Goal: Task Accomplishment & Management: Use online tool/utility

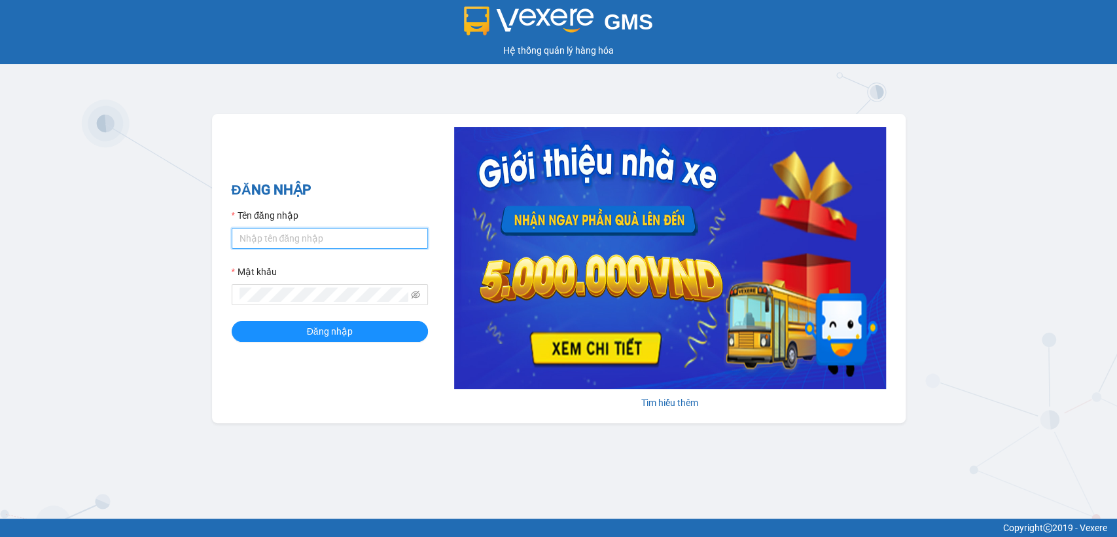
click at [321, 237] on input "Tên đăng nhập" at bounding box center [330, 238] width 196 height 21
type input "thanhttl.thoidai"
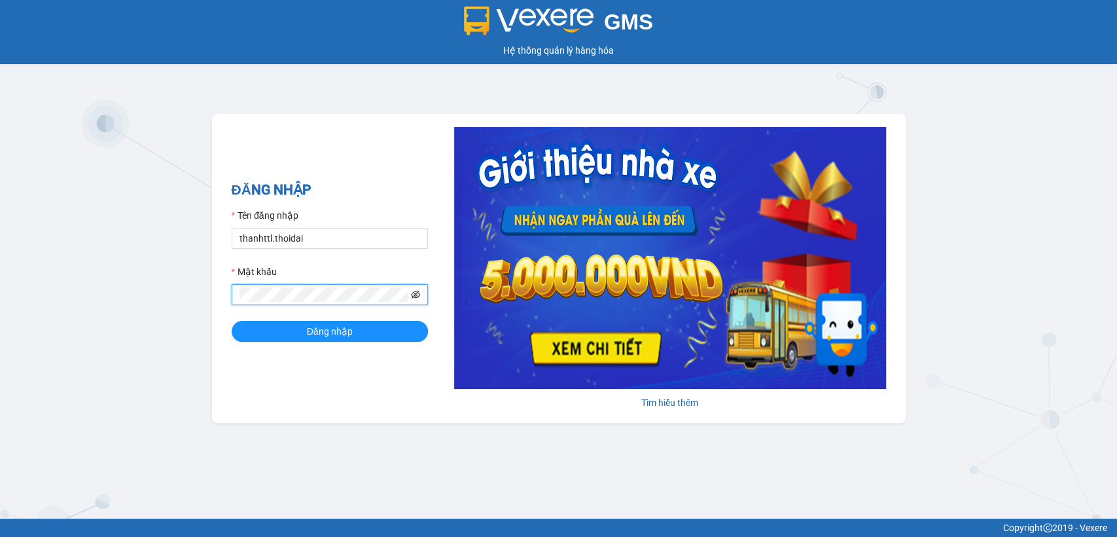
click at [414, 296] on icon "eye-invisible" at bounding box center [415, 295] width 9 height 8
click at [314, 331] on span "Đăng nhập" at bounding box center [330, 331] width 46 height 14
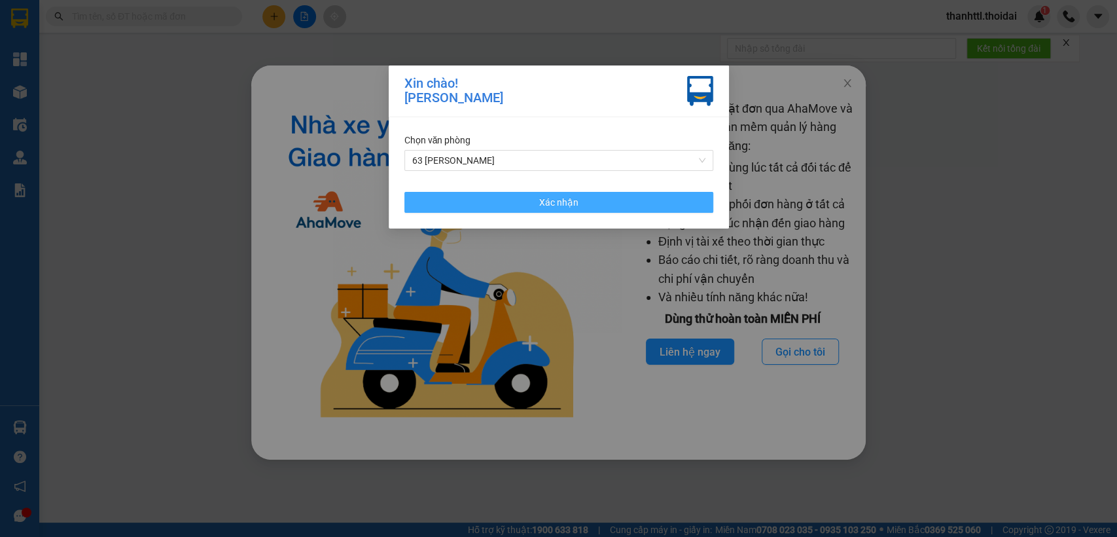
click at [510, 206] on button "Xác nhận" at bounding box center [558, 202] width 309 height 21
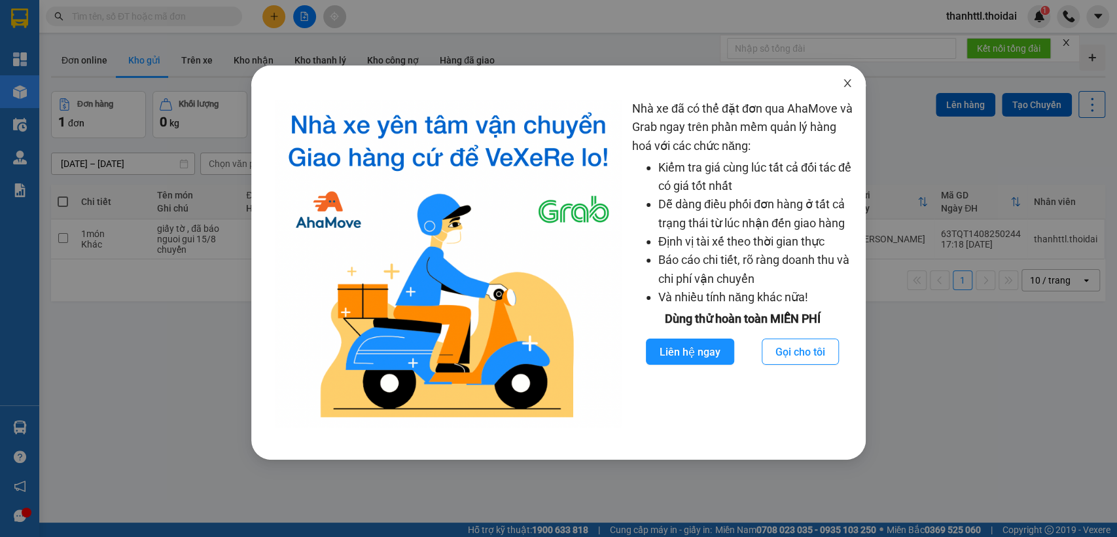
click at [848, 80] on icon "close" at bounding box center [847, 83] width 10 height 10
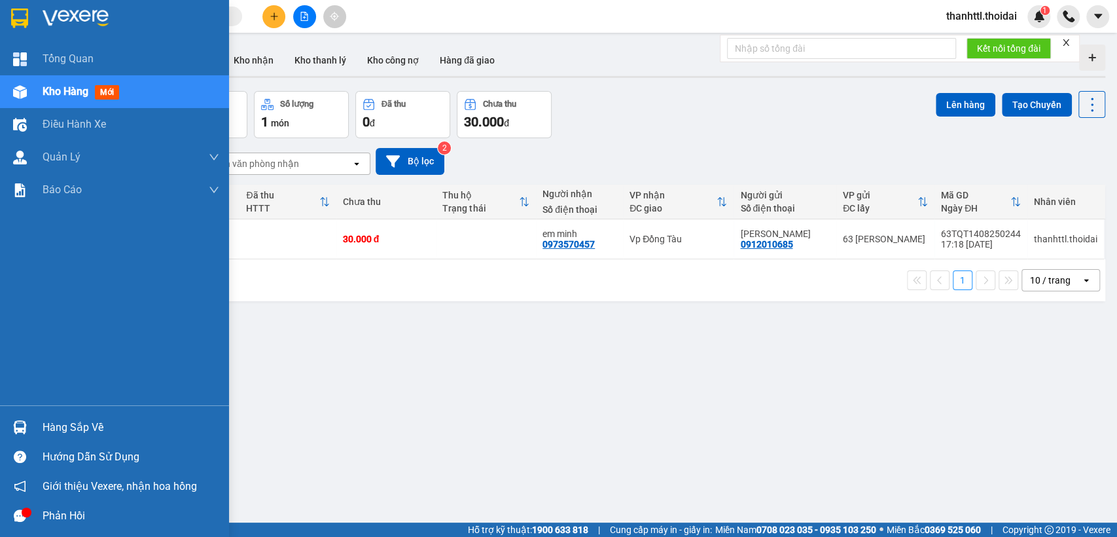
click at [58, 429] on div "Hàng sắp về" at bounding box center [131, 428] width 177 height 20
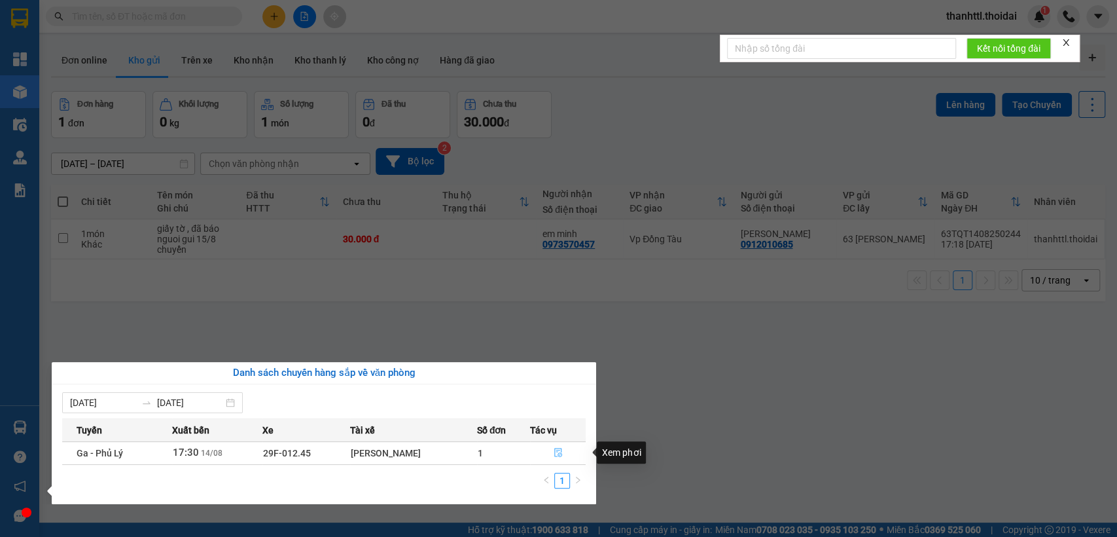
click at [555, 454] on icon "file-done" at bounding box center [558, 452] width 9 height 9
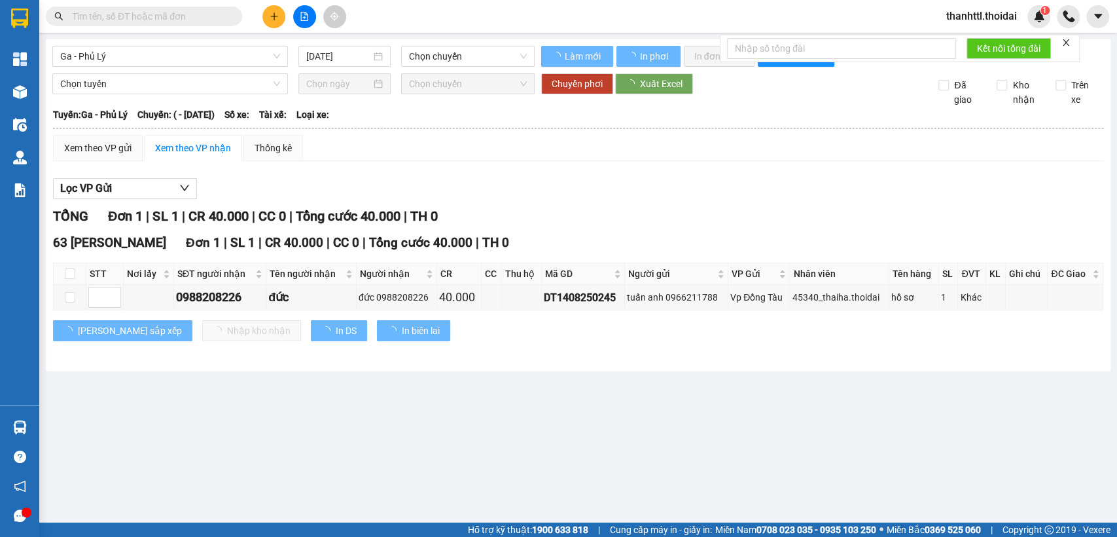
type input "14/08/2025"
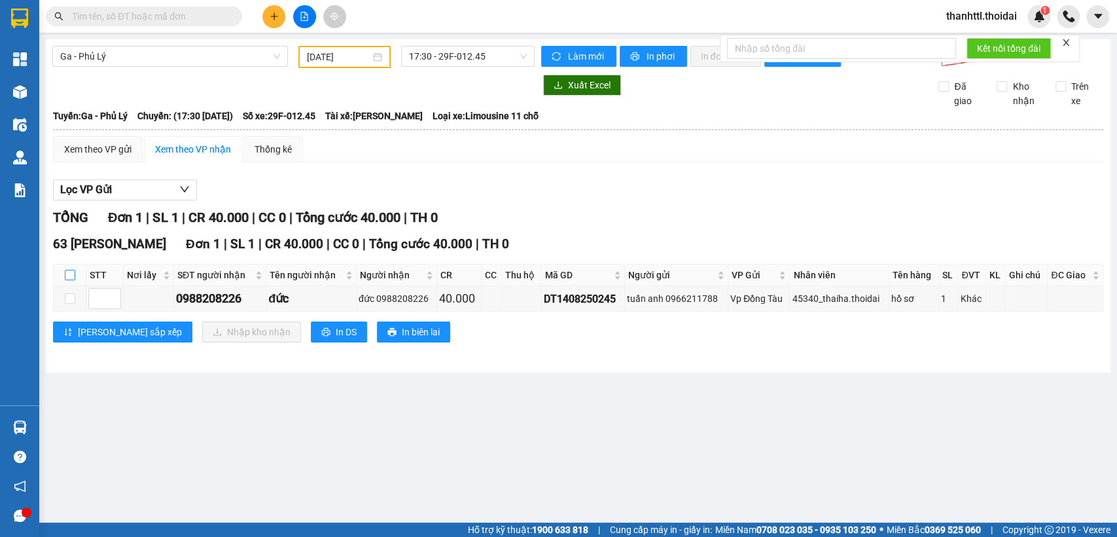
click at [70, 280] on input "checkbox" at bounding box center [70, 275] width 10 height 10
checkbox input "true"
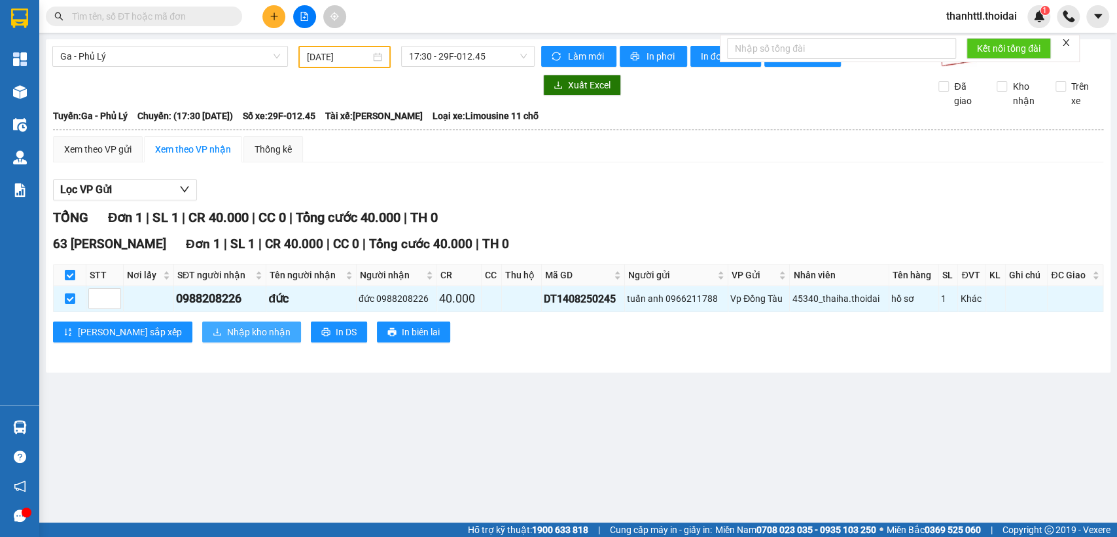
click at [227, 339] on span "Nhập kho nhận" at bounding box center [258, 332] width 63 height 14
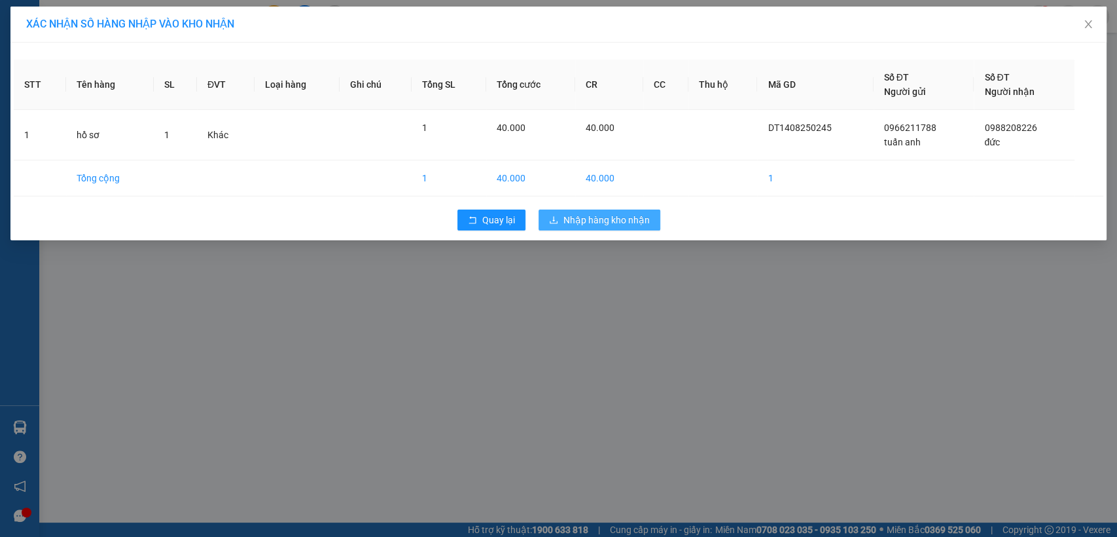
click at [641, 219] on span "Nhập hàng kho nhận" at bounding box center [606, 220] width 86 height 14
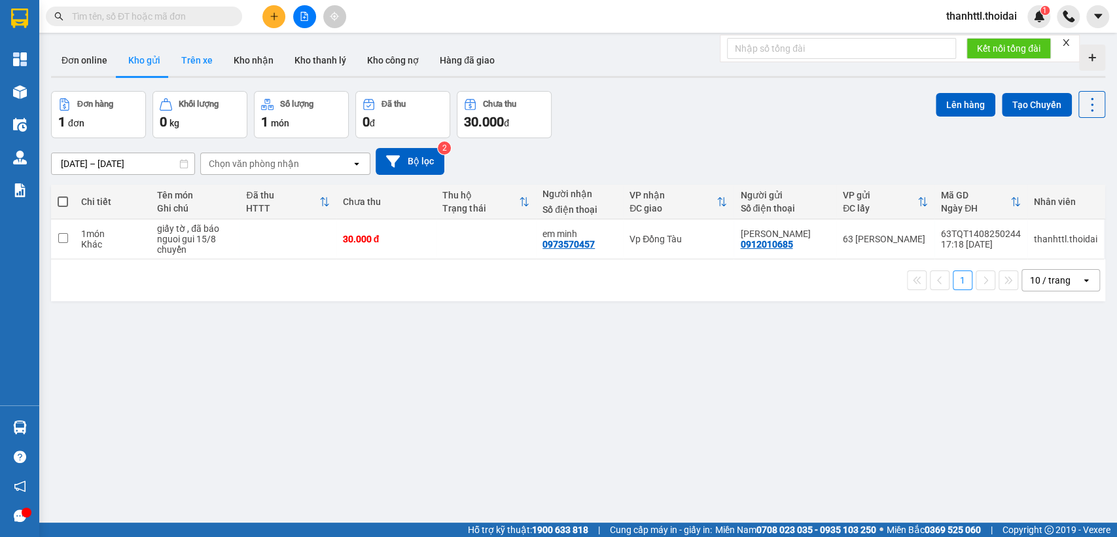
click at [204, 59] on button "Trên xe" at bounding box center [197, 59] width 52 height 31
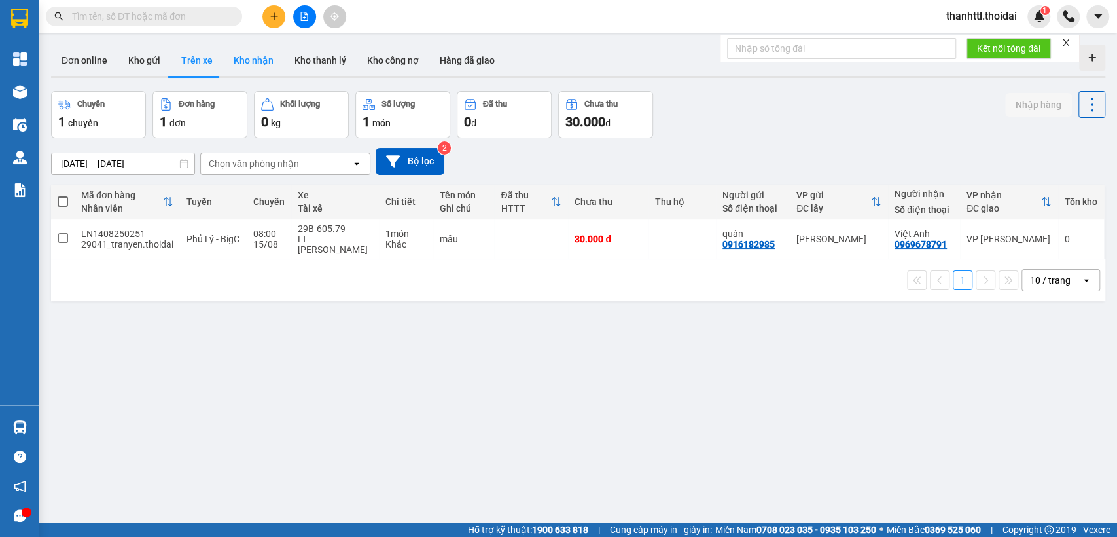
click at [243, 61] on button "Kho nhận" at bounding box center [253, 59] width 61 height 31
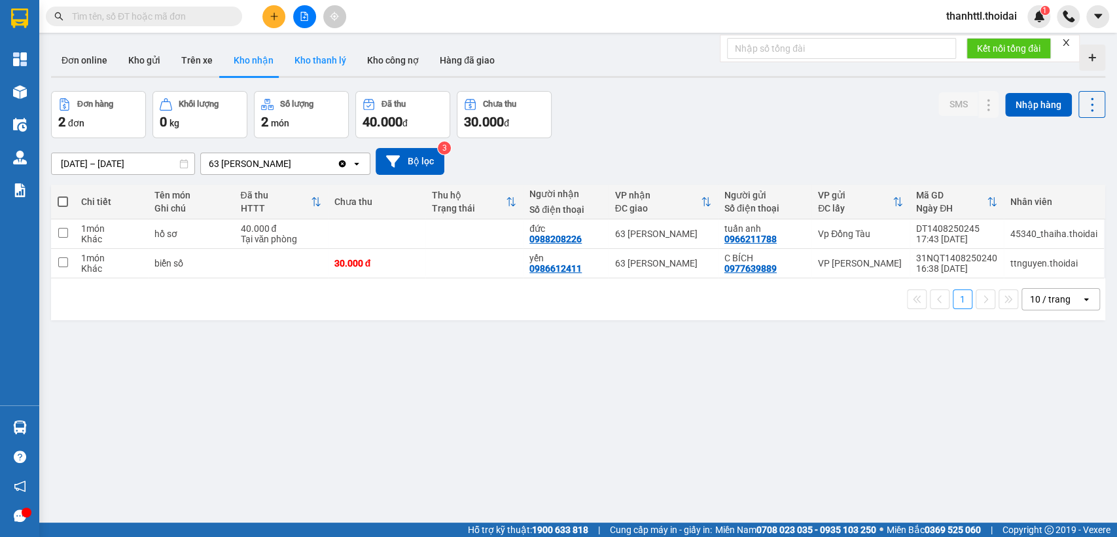
click at [321, 65] on button "Kho thanh lý" at bounding box center [320, 59] width 73 height 31
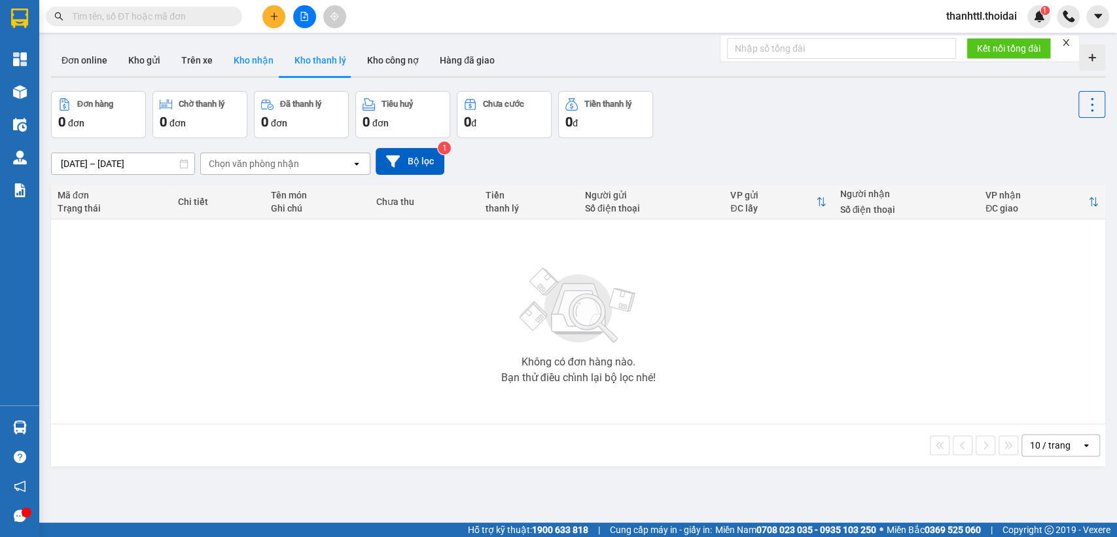
click at [247, 67] on button "Kho nhận" at bounding box center [253, 59] width 61 height 31
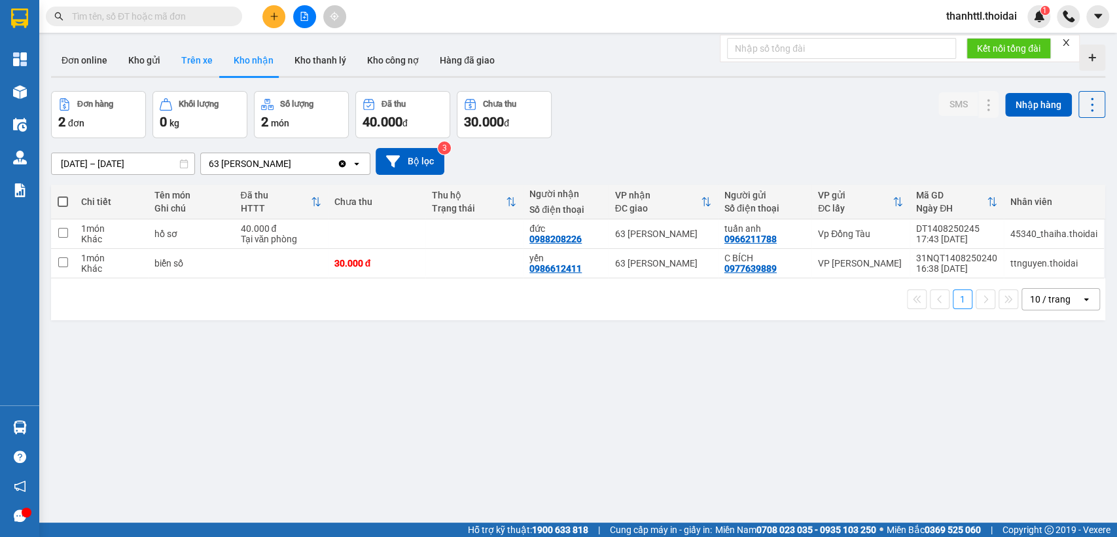
click at [193, 65] on button "Trên xe" at bounding box center [197, 59] width 52 height 31
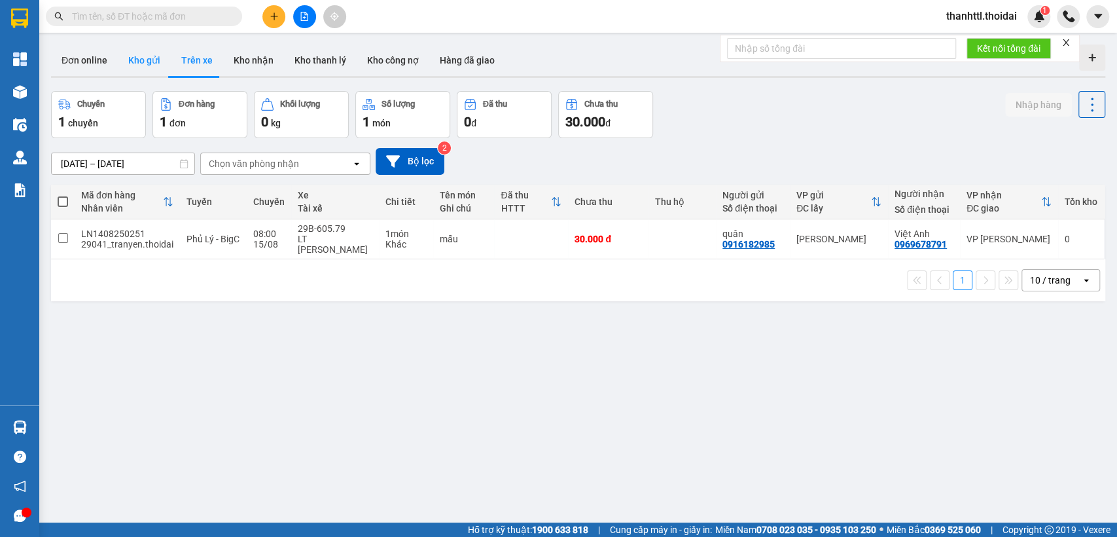
click at [147, 59] on button "Kho gửi" at bounding box center [144, 59] width 53 height 31
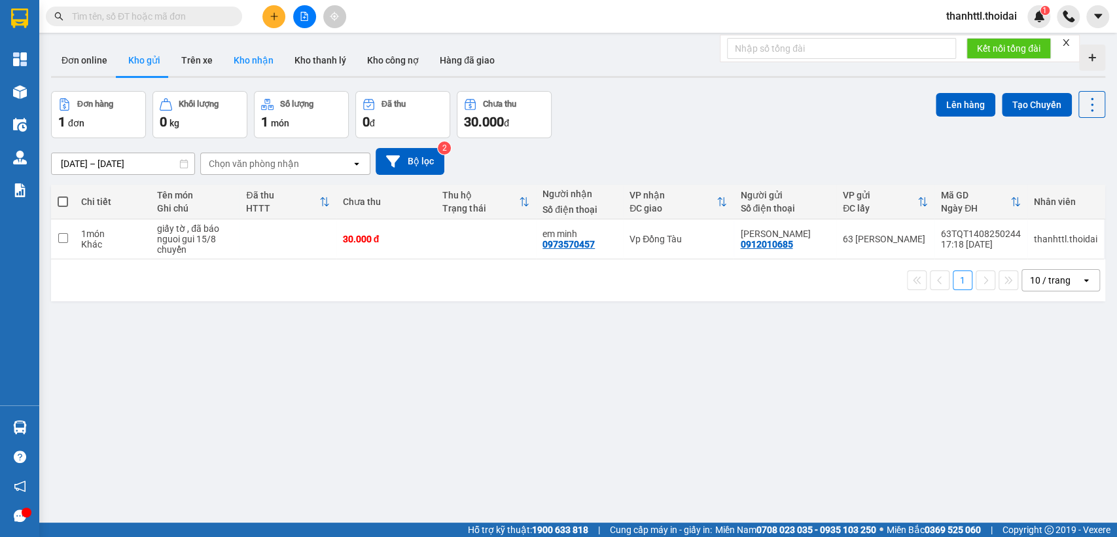
click at [252, 60] on button "Kho nhận" at bounding box center [253, 59] width 61 height 31
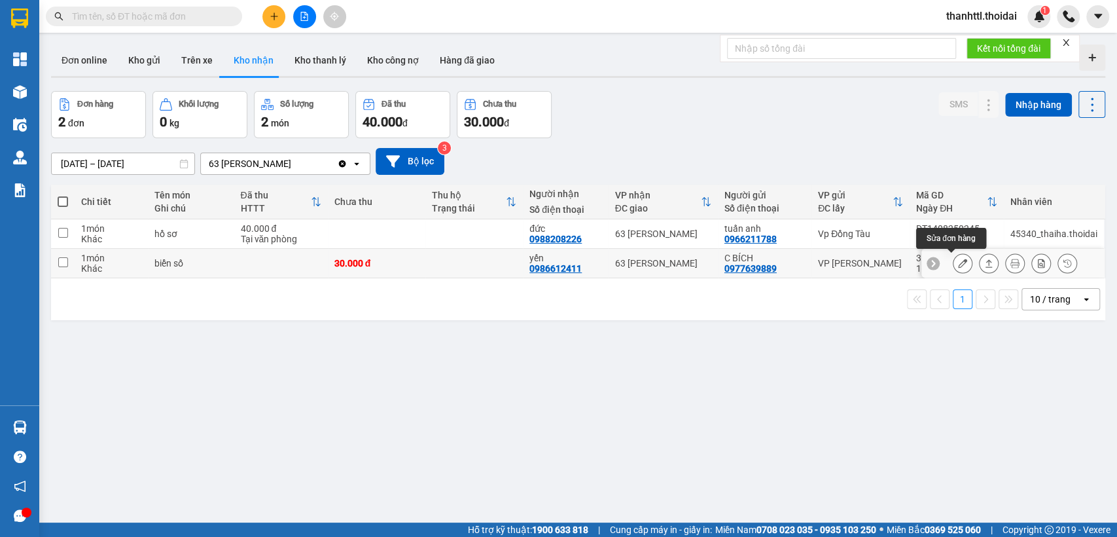
click at [958, 262] on icon at bounding box center [962, 262] width 9 height 9
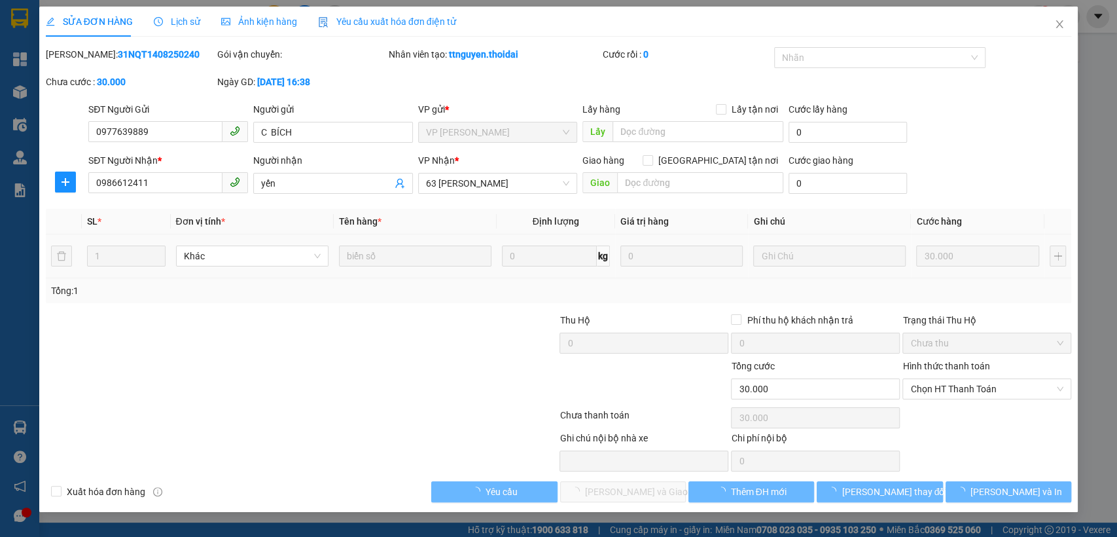
type input "0977639889"
type input "C BÍCH"
type input "0986612411"
type input "yến"
type input "30.000"
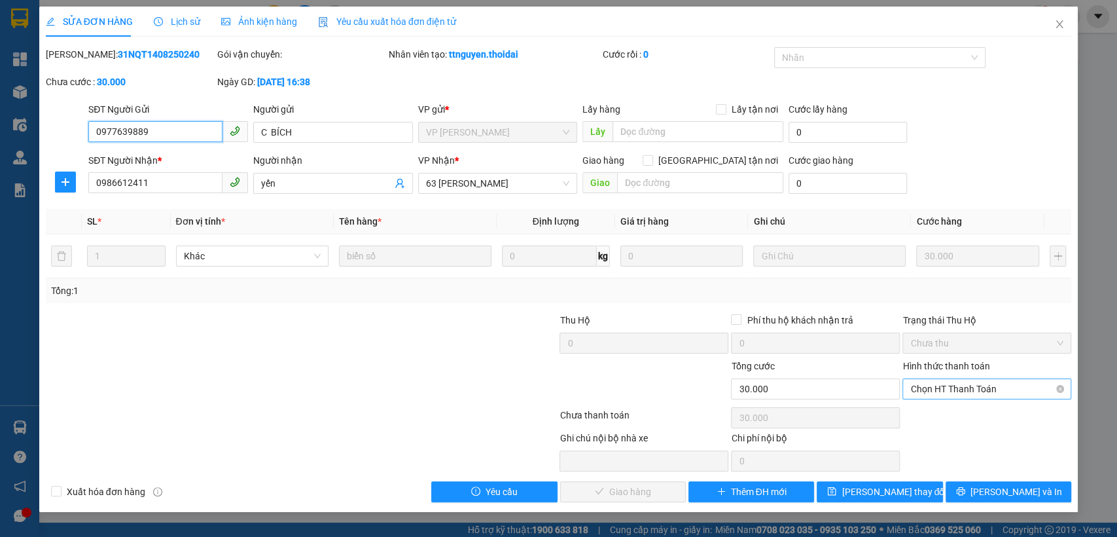
click at [979, 389] on span "Chọn HT Thanh Toán" at bounding box center [986, 389] width 153 height 20
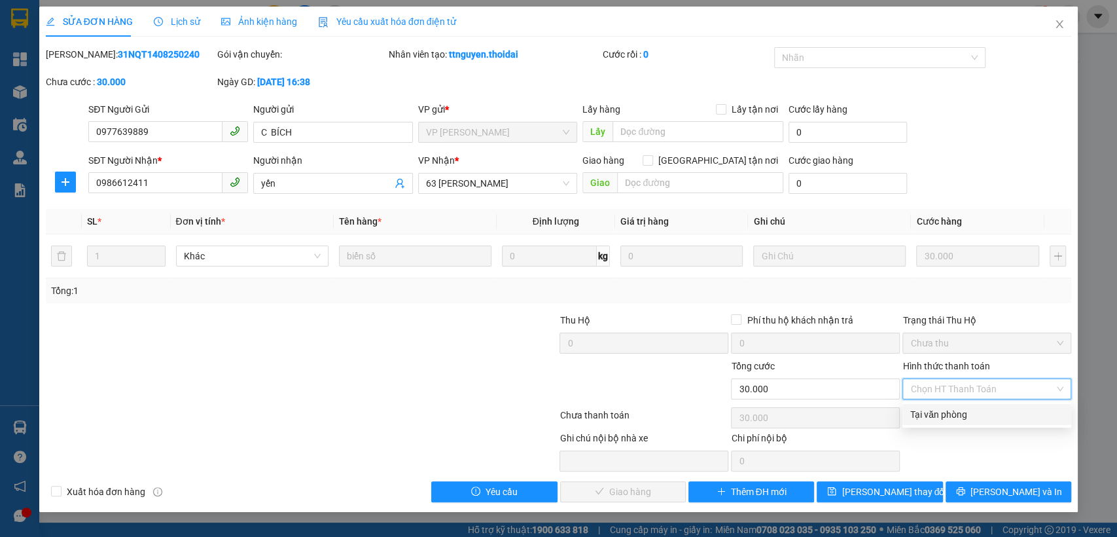
click at [942, 414] on div "Tại văn phòng" at bounding box center [986, 414] width 153 height 14
type input "0"
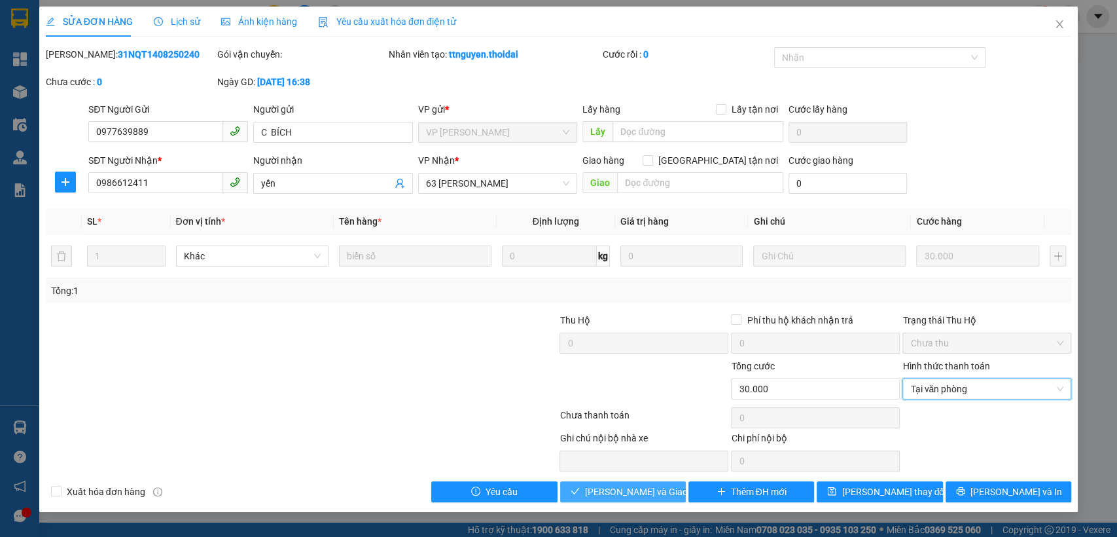
click at [649, 493] on span "Lưu và Giao hàng" at bounding box center [648, 491] width 126 height 14
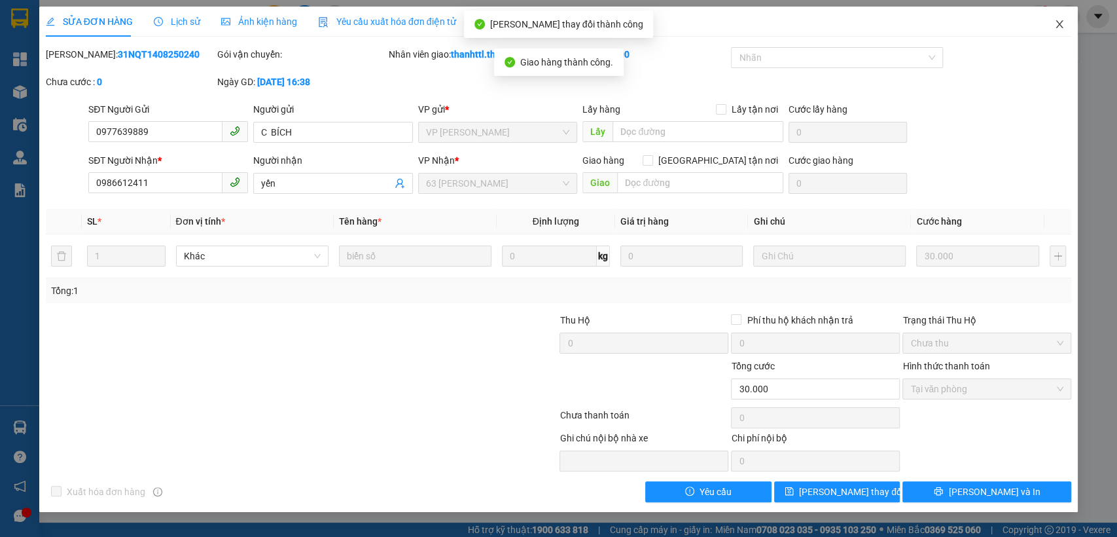
click at [1060, 27] on icon "close" at bounding box center [1059, 24] width 10 height 10
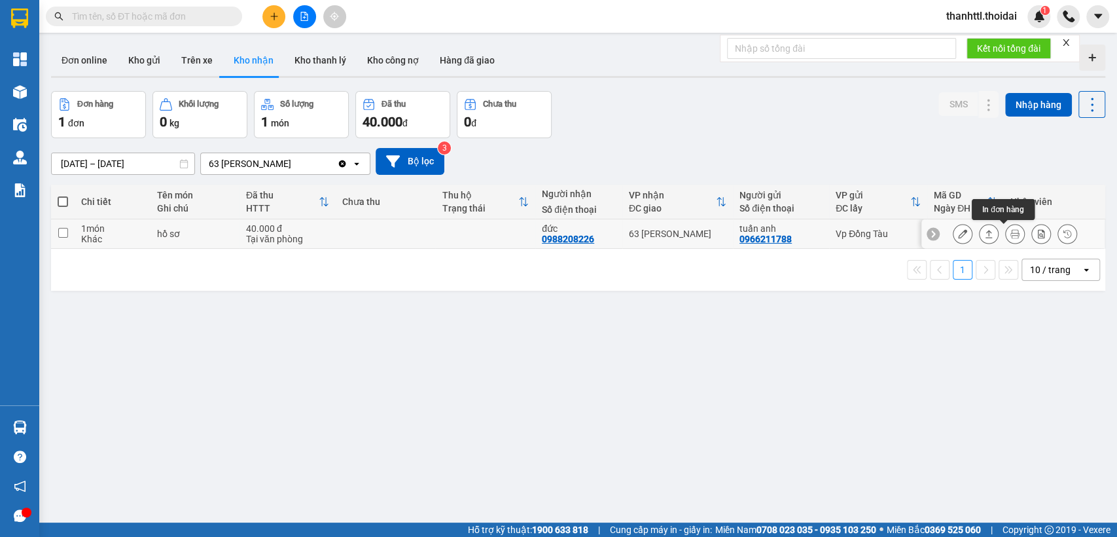
click at [1010, 234] on icon at bounding box center [1014, 233] width 9 height 9
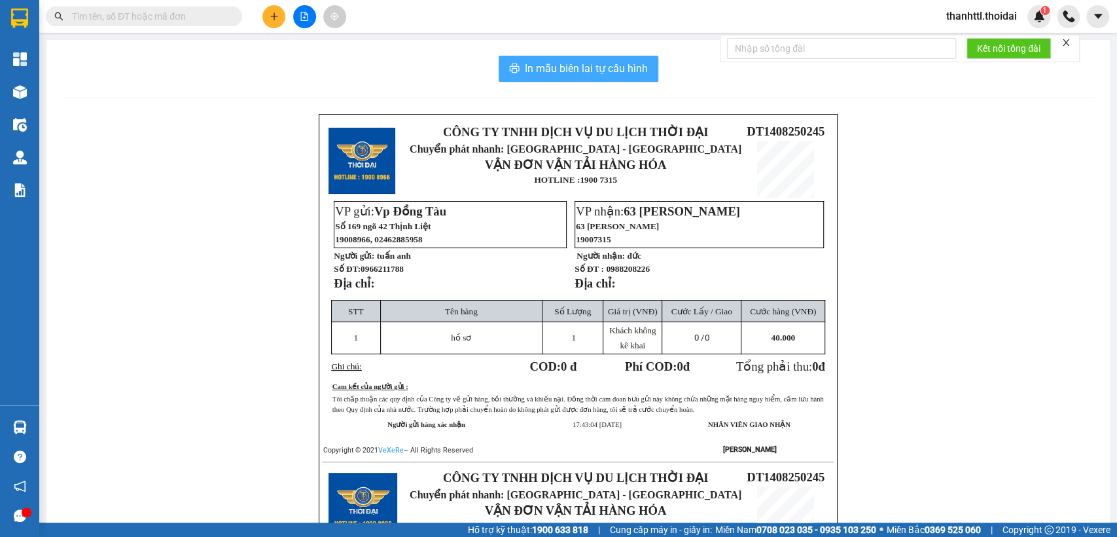
click at [595, 71] on span "In mẫu biên lai tự cấu hình" at bounding box center [586, 68] width 123 height 16
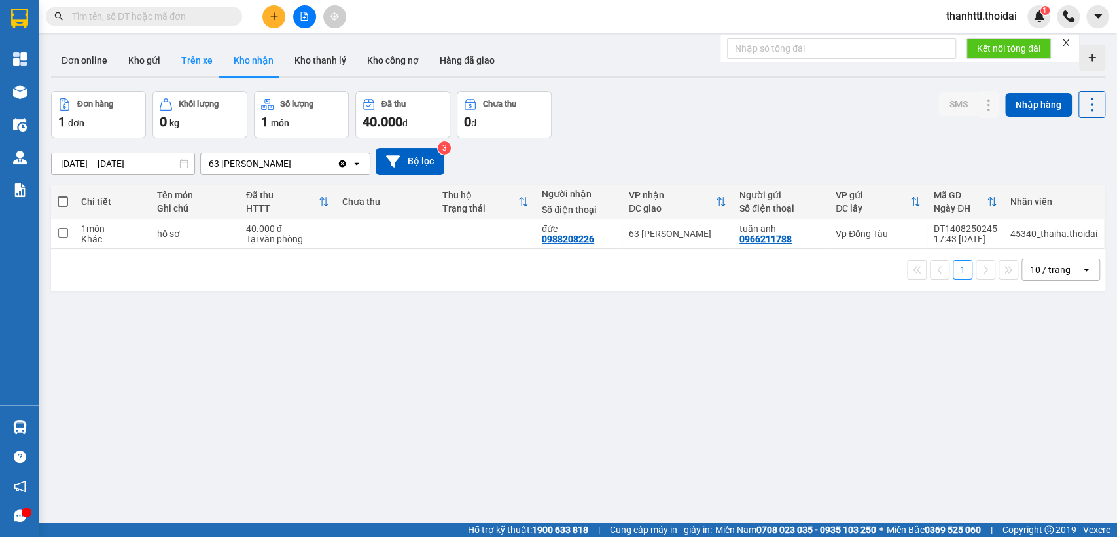
click at [199, 63] on button "Trên xe" at bounding box center [197, 59] width 52 height 31
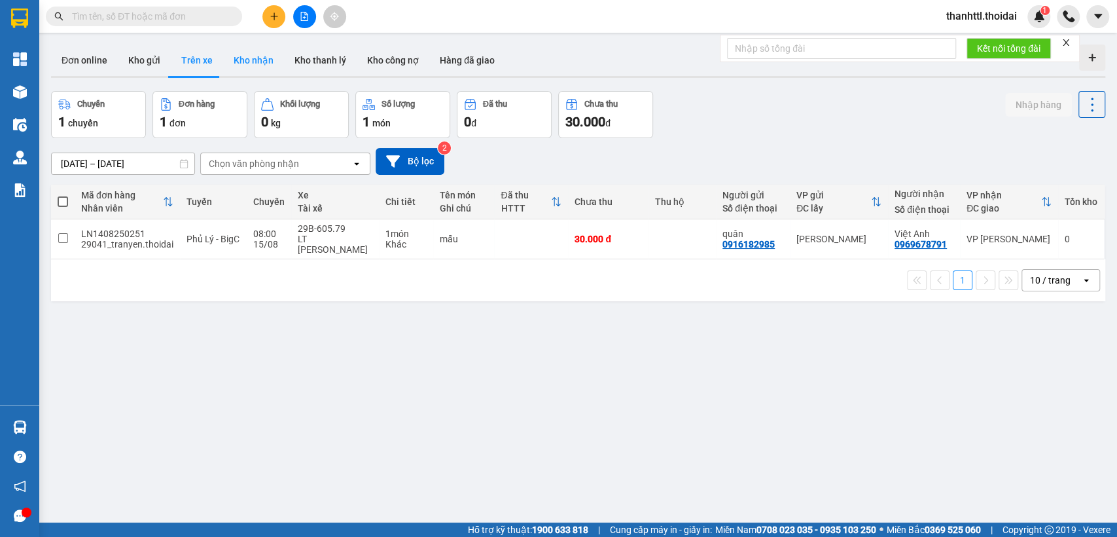
click at [247, 57] on button "Kho nhận" at bounding box center [253, 59] width 61 height 31
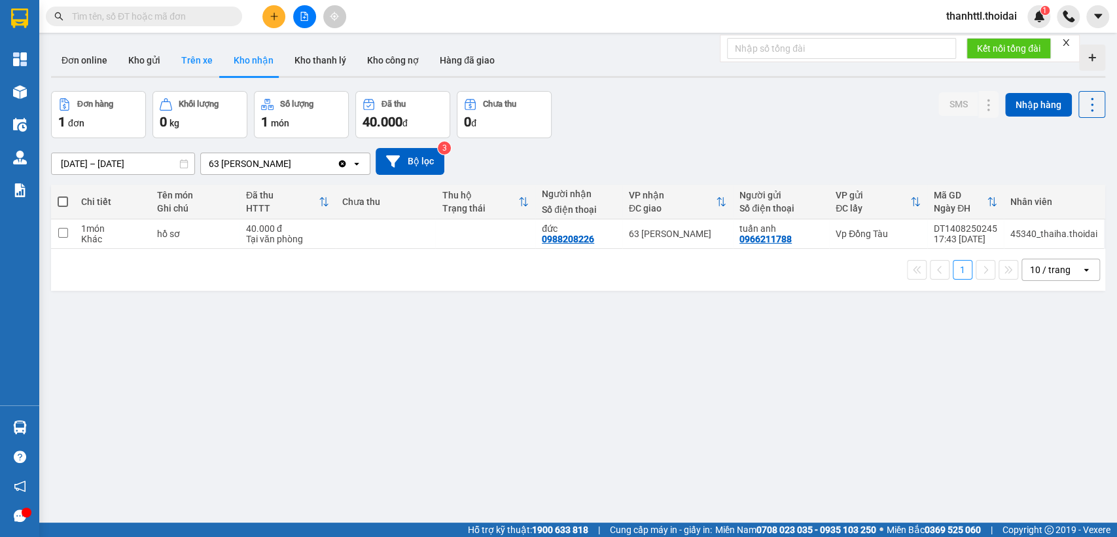
click at [187, 62] on button "Trên xe" at bounding box center [197, 59] width 52 height 31
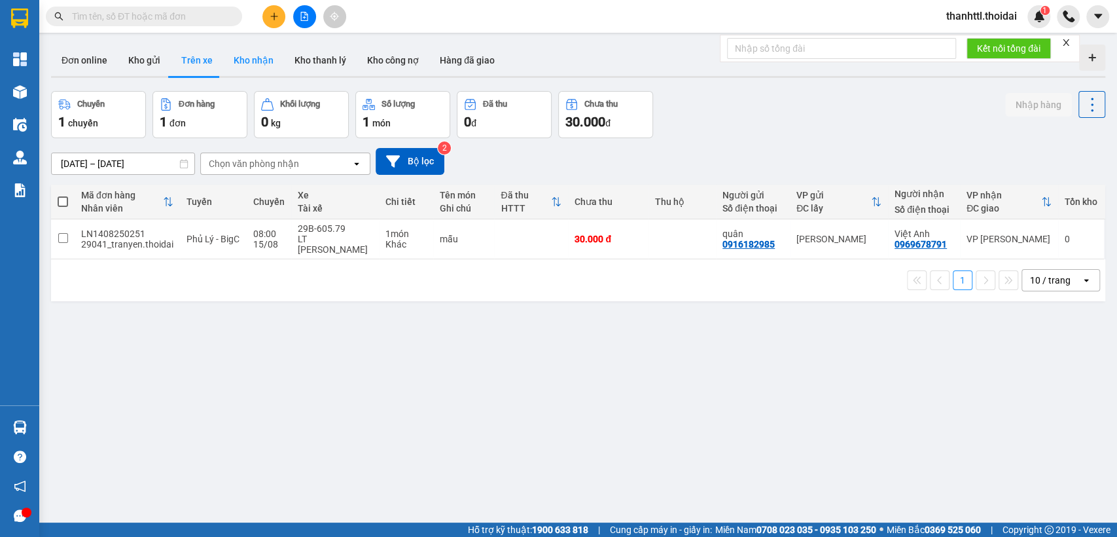
click at [230, 61] on button "Kho nhận" at bounding box center [253, 59] width 61 height 31
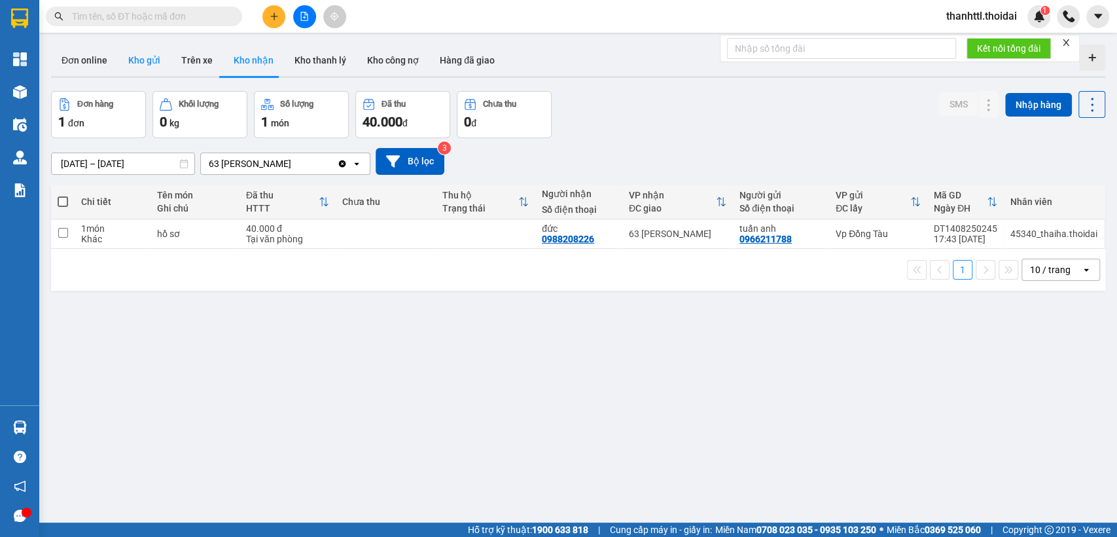
click at [152, 66] on button "Kho gửi" at bounding box center [144, 59] width 53 height 31
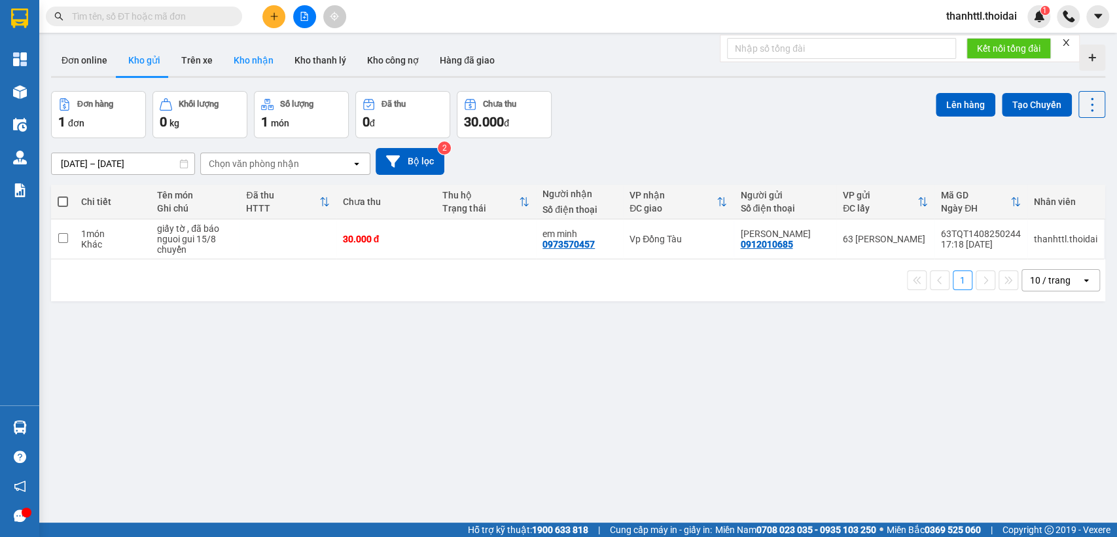
click at [246, 49] on button "Kho nhận" at bounding box center [253, 59] width 61 height 31
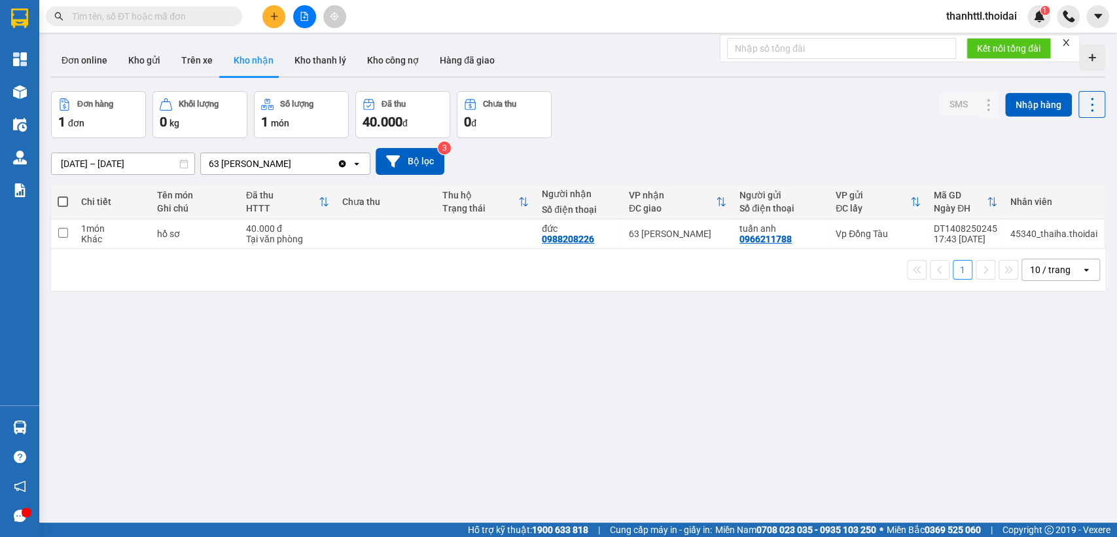
click at [26, 516] on div at bounding box center [27, 512] width 10 height 10
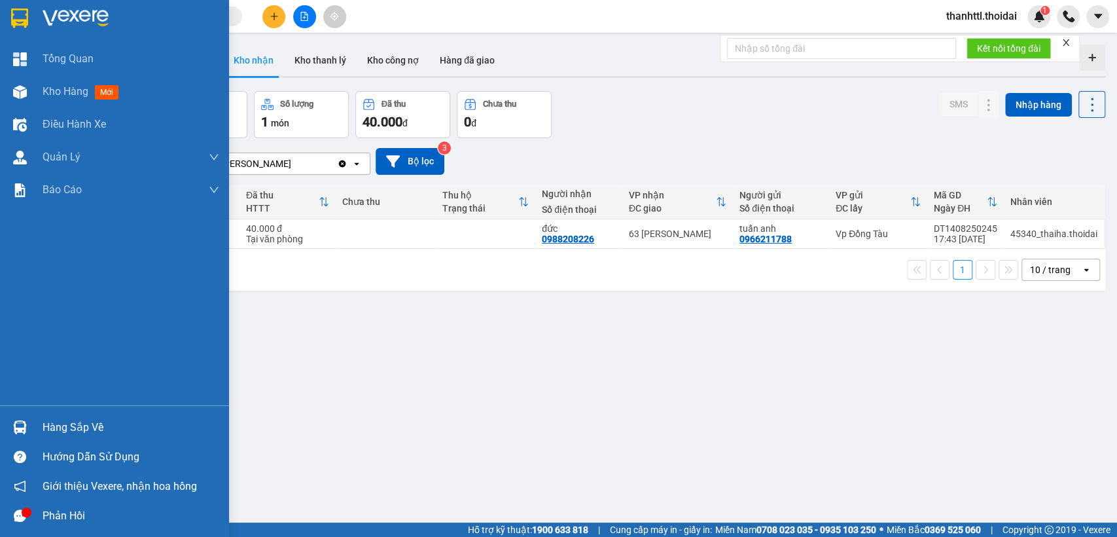
click at [38, 509] on div "Phản hồi" at bounding box center [114, 515] width 229 height 29
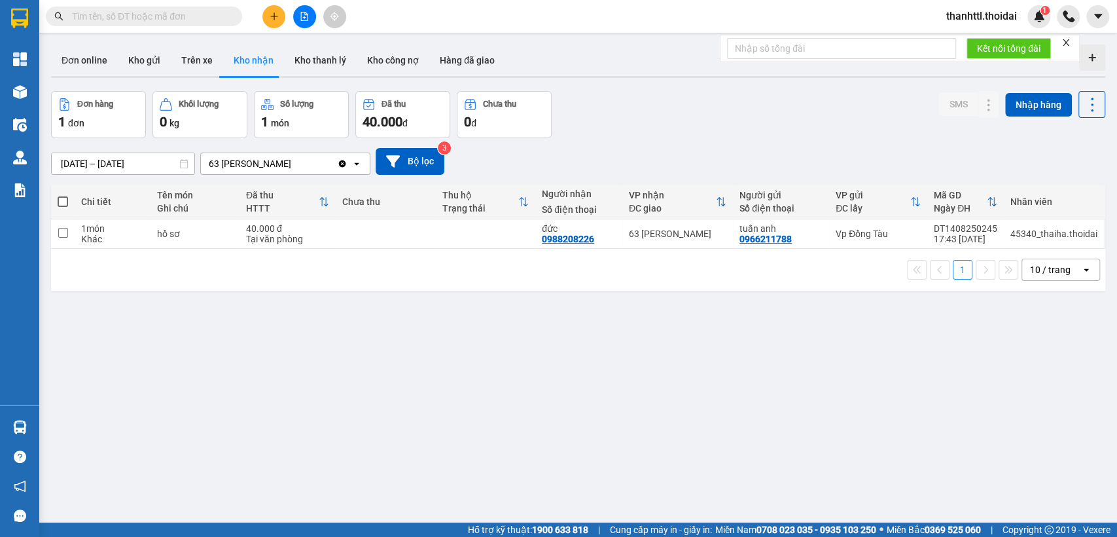
drag, startPoint x: 486, startPoint y: 412, endPoint x: 265, endPoint y: 297, distance: 248.8
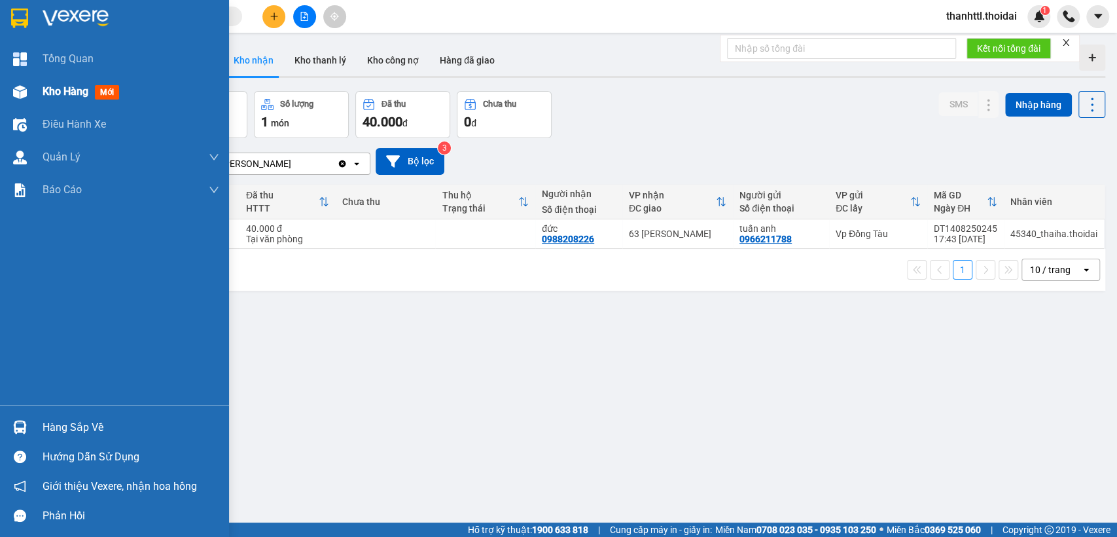
click at [58, 90] on span "Kho hàng" at bounding box center [66, 91] width 46 height 12
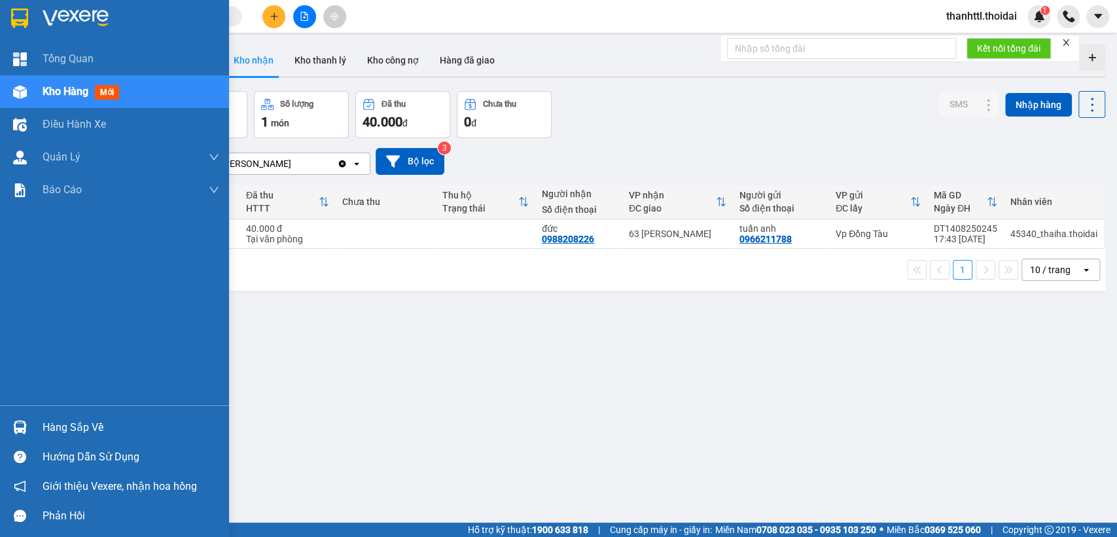
click at [97, 431] on div "Hàng sắp về" at bounding box center [131, 428] width 177 height 20
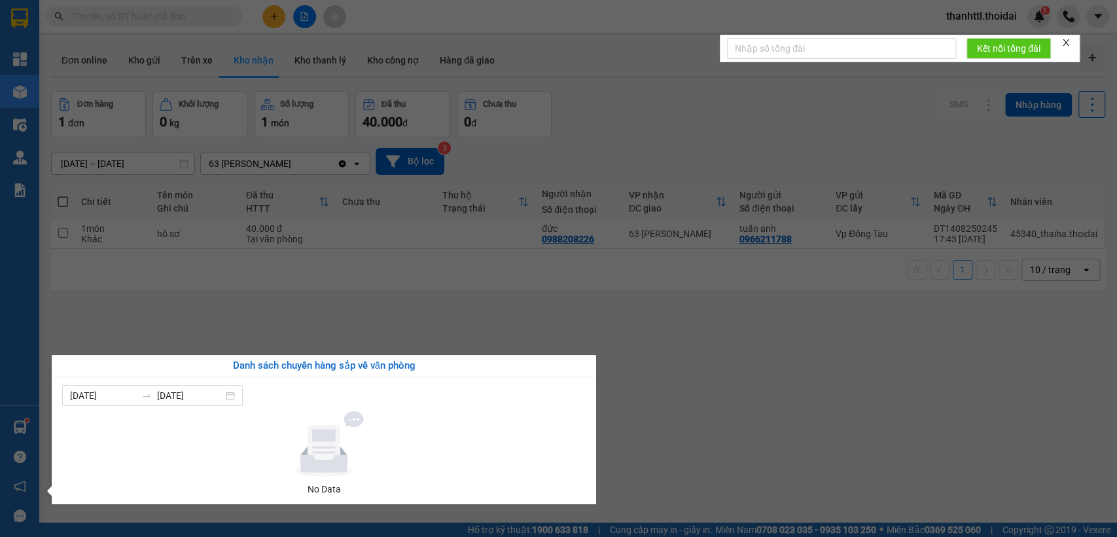
drag, startPoint x: 885, startPoint y: 438, endPoint x: 882, endPoint y: 420, distance: 18.5
click at [885, 436] on section "Kết quả tìm kiếm ( 0 ) Bộ lọc No Data thanhttl.thoidai 1 Tổng Quan Kho hàng mới…" at bounding box center [558, 268] width 1117 height 537
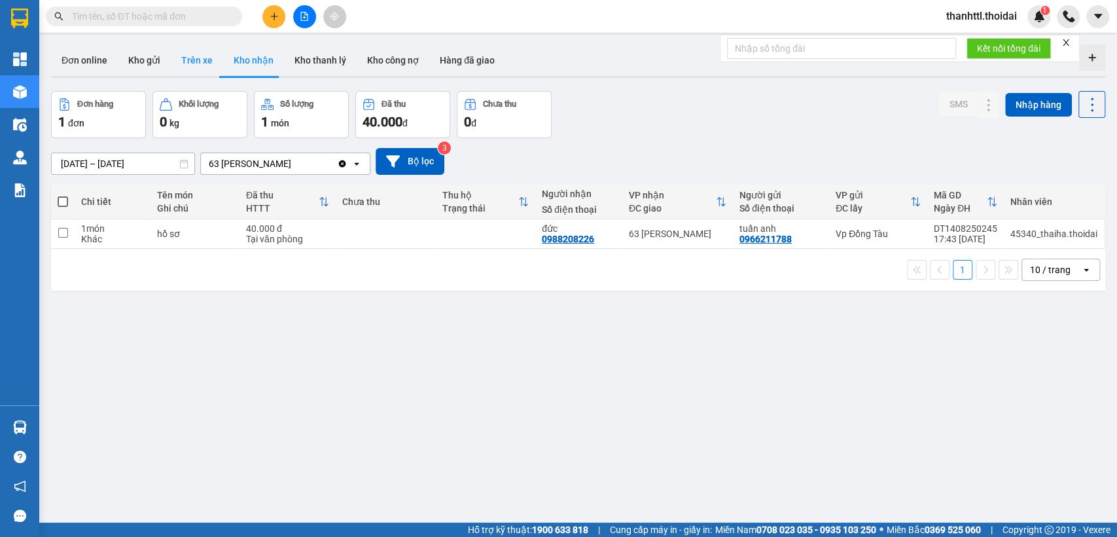
click at [191, 65] on button "Trên xe" at bounding box center [197, 59] width 52 height 31
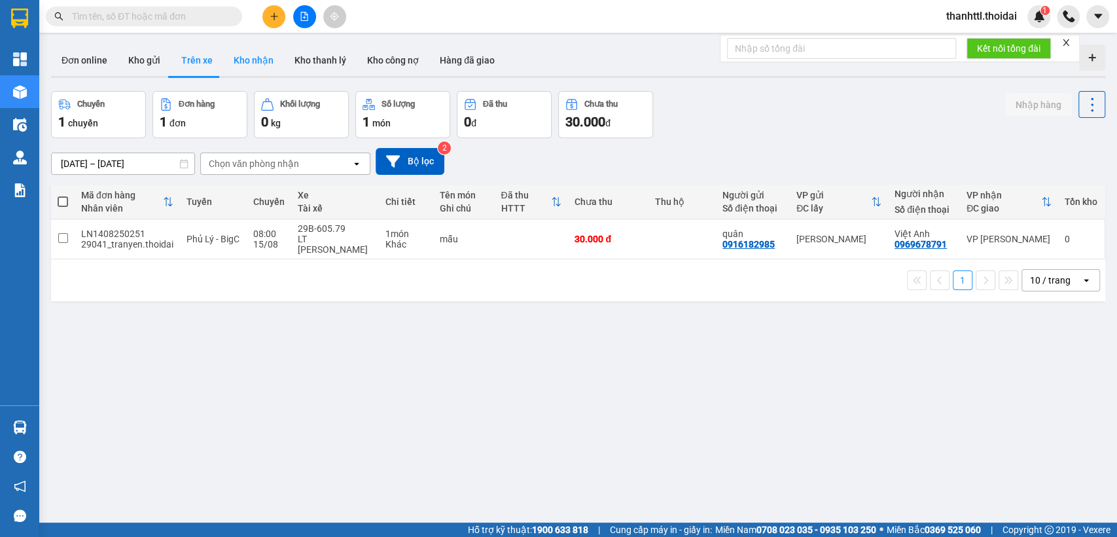
click at [243, 64] on button "Kho nhận" at bounding box center [253, 59] width 61 height 31
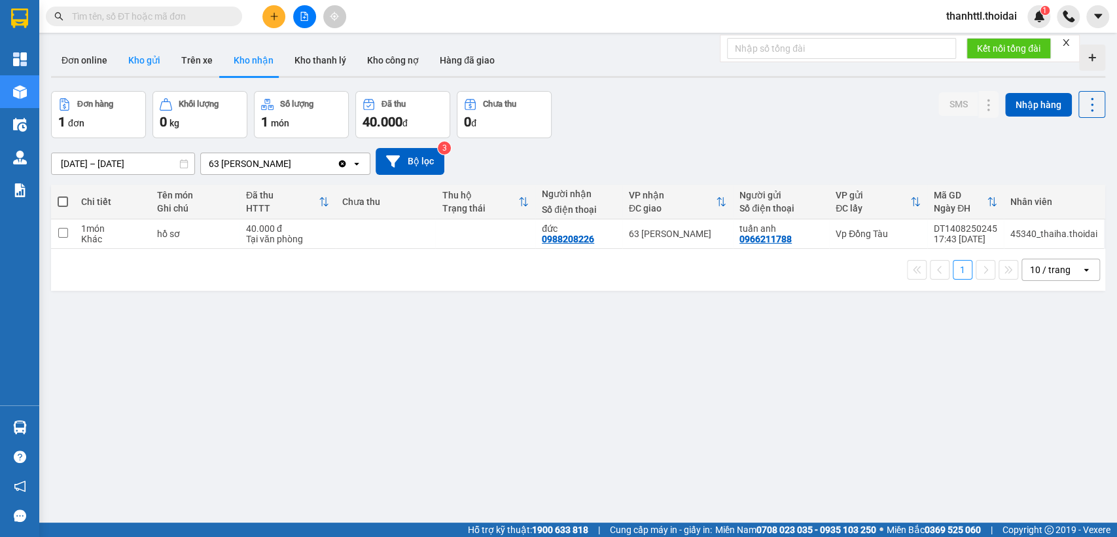
click at [146, 62] on button "Kho gửi" at bounding box center [144, 59] width 53 height 31
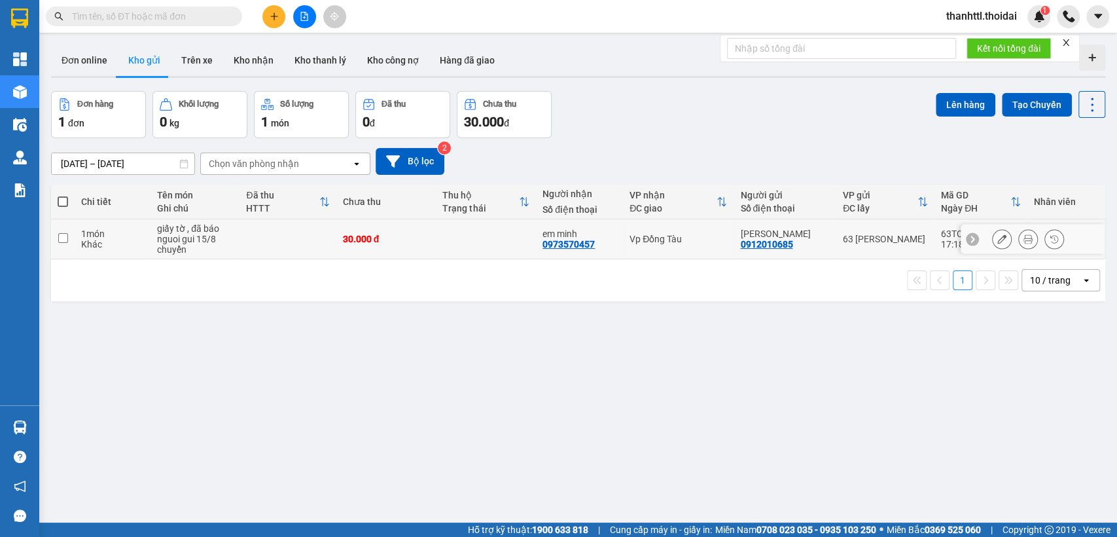
click at [64, 237] on input "checkbox" at bounding box center [63, 238] width 10 height 10
checkbox input "true"
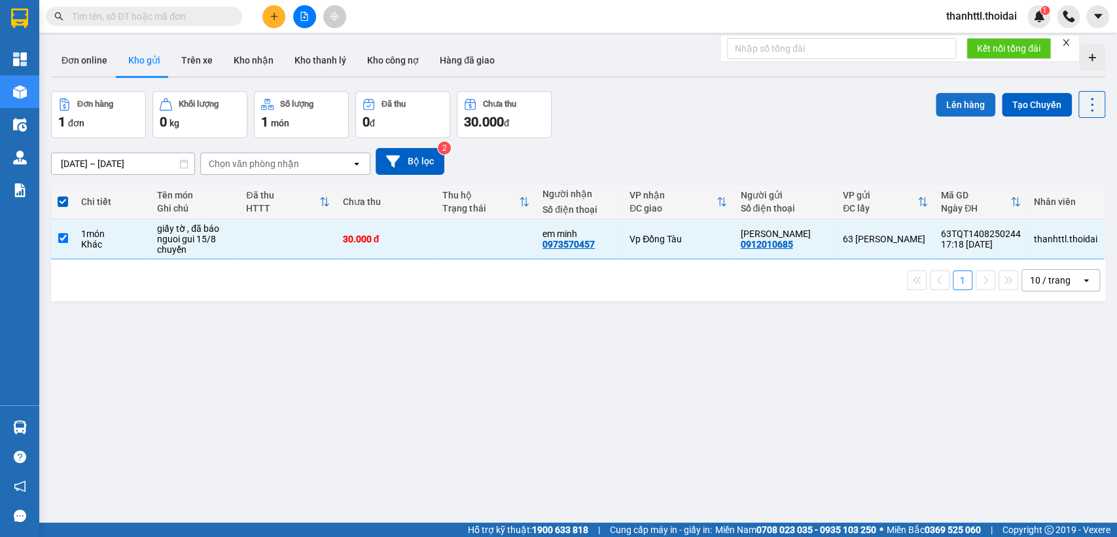
click at [956, 101] on button "Lên hàng" at bounding box center [966, 105] width 60 height 24
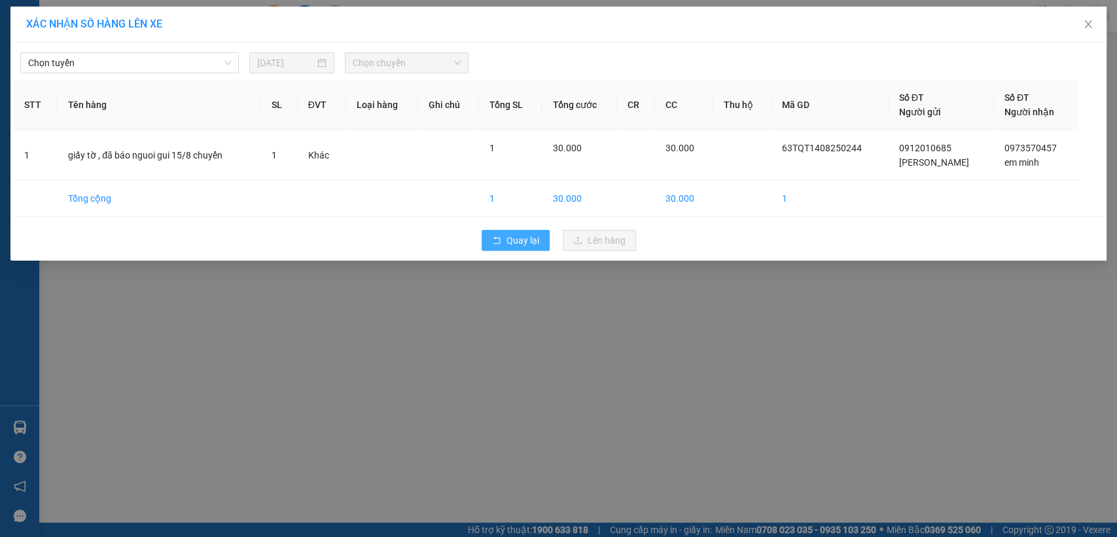
click at [507, 240] on span "Quay lại" at bounding box center [523, 240] width 33 height 14
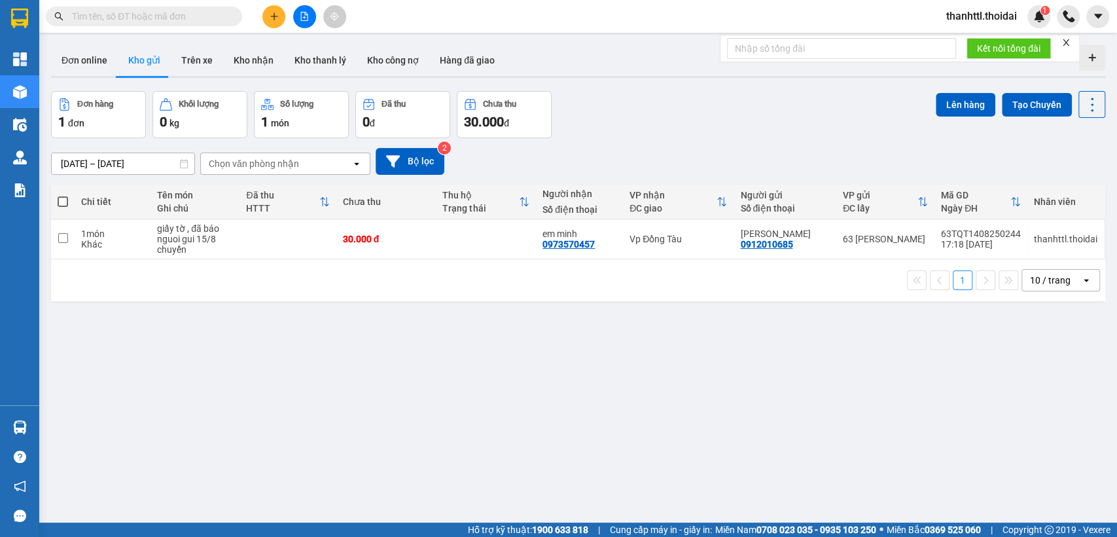
click at [67, 202] on span at bounding box center [63, 201] width 10 height 10
click at [63, 195] on input "checkbox" at bounding box center [63, 195] width 0 height 0
checkbox input "true"
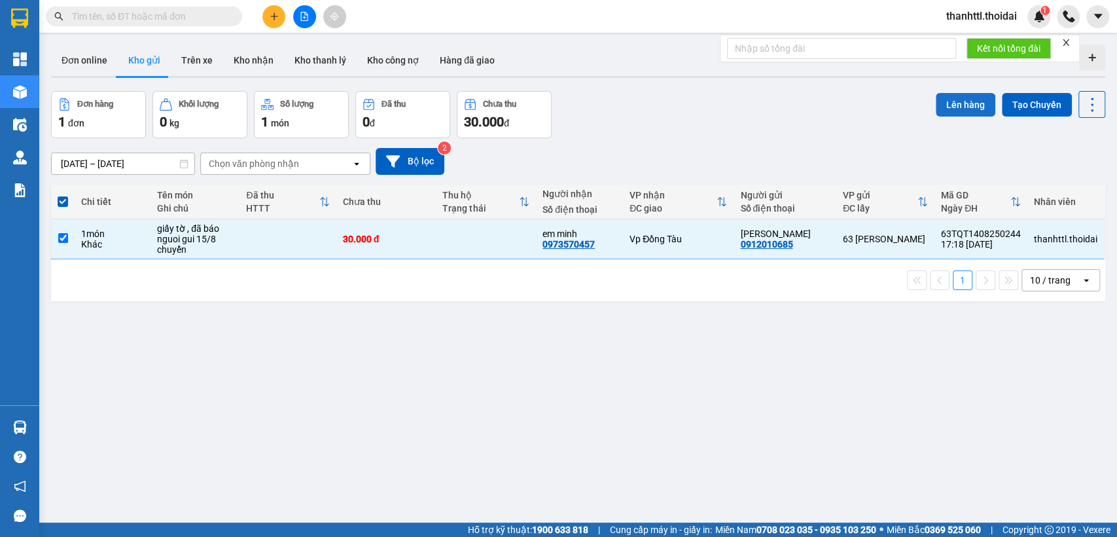
click at [956, 97] on button "Lên hàng" at bounding box center [966, 105] width 60 height 24
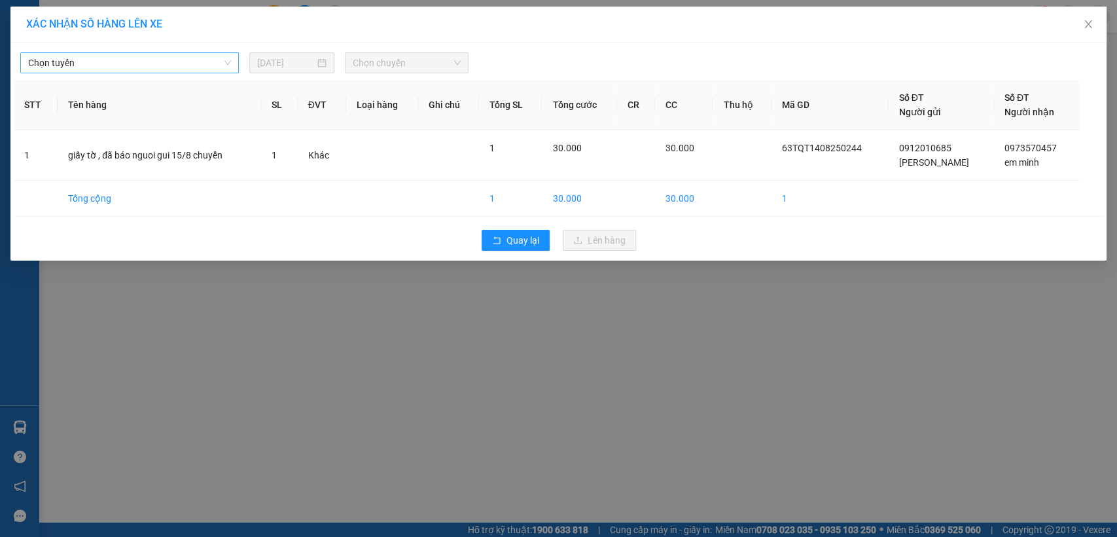
click at [226, 63] on span "Chọn tuyến" at bounding box center [129, 63] width 203 height 20
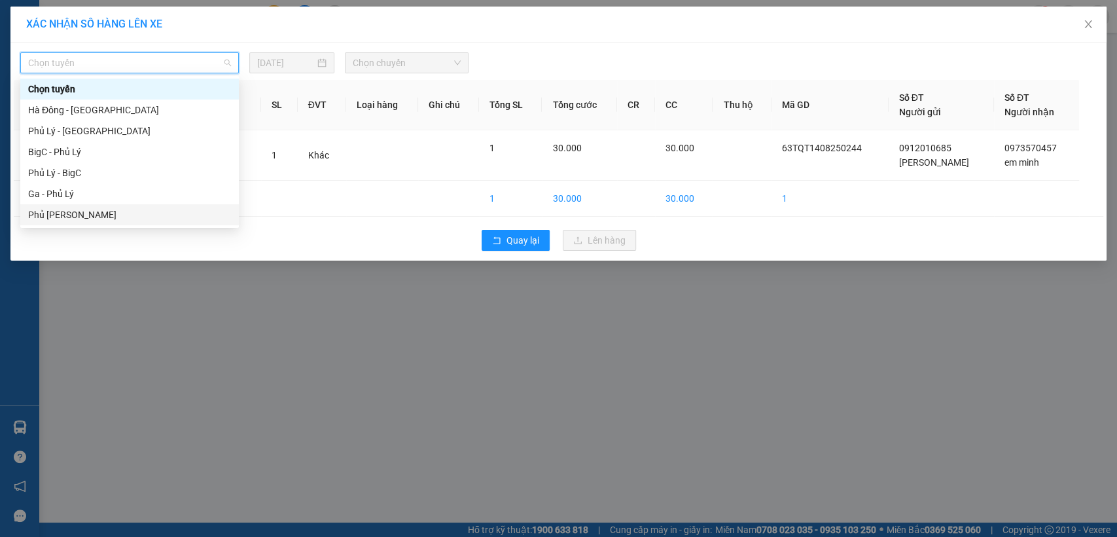
click at [94, 217] on div "Phủ Lý - Ga" at bounding box center [129, 214] width 203 height 14
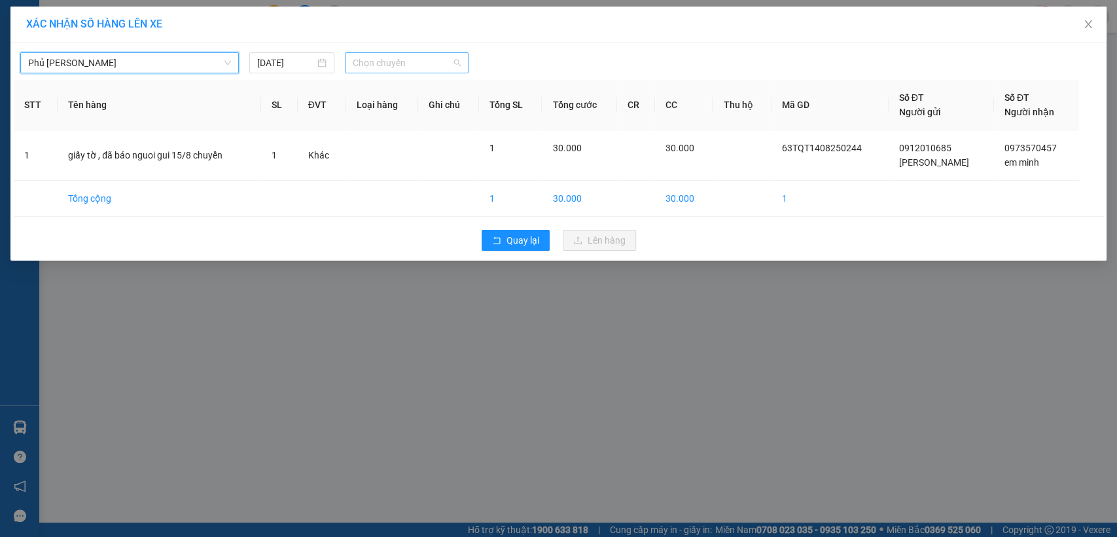
click at [459, 65] on span "Chọn chuyến" at bounding box center [406, 63] width 107 height 20
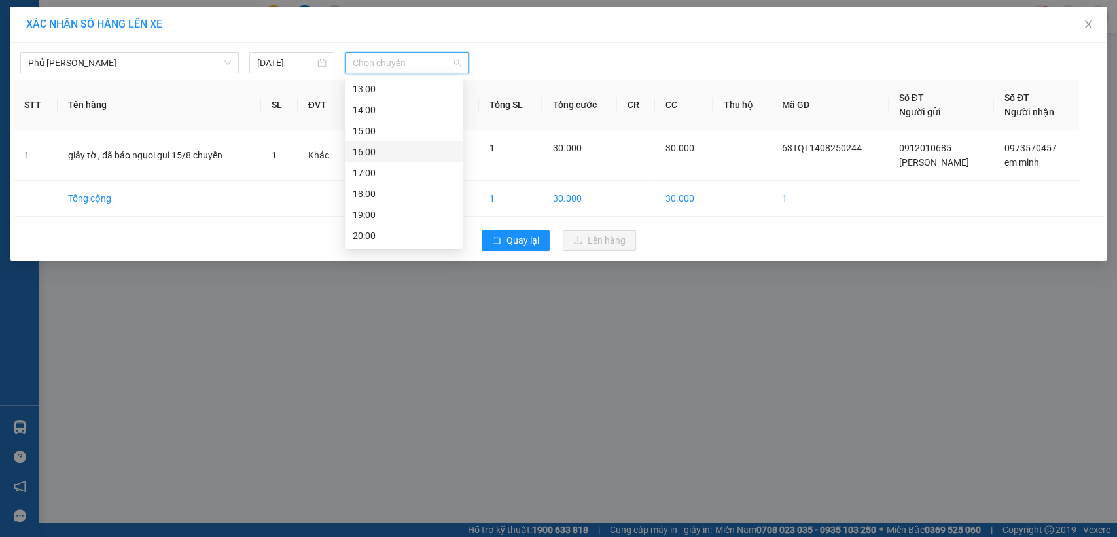
scroll to position [33, 0]
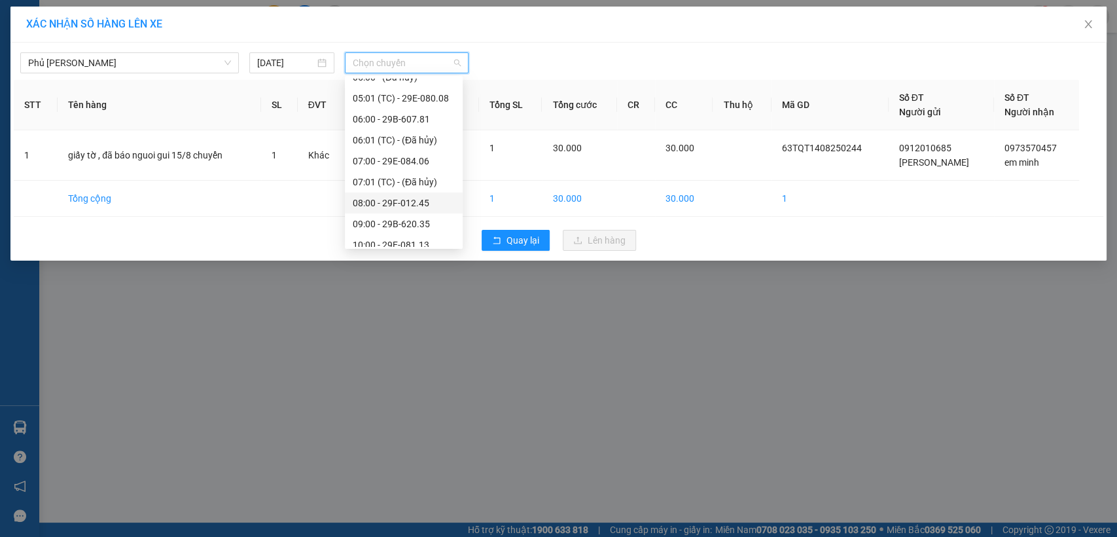
click at [380, 202] on div "08:00 - 29F-012.45" at bounding box center [404, 203] width 102 height 14
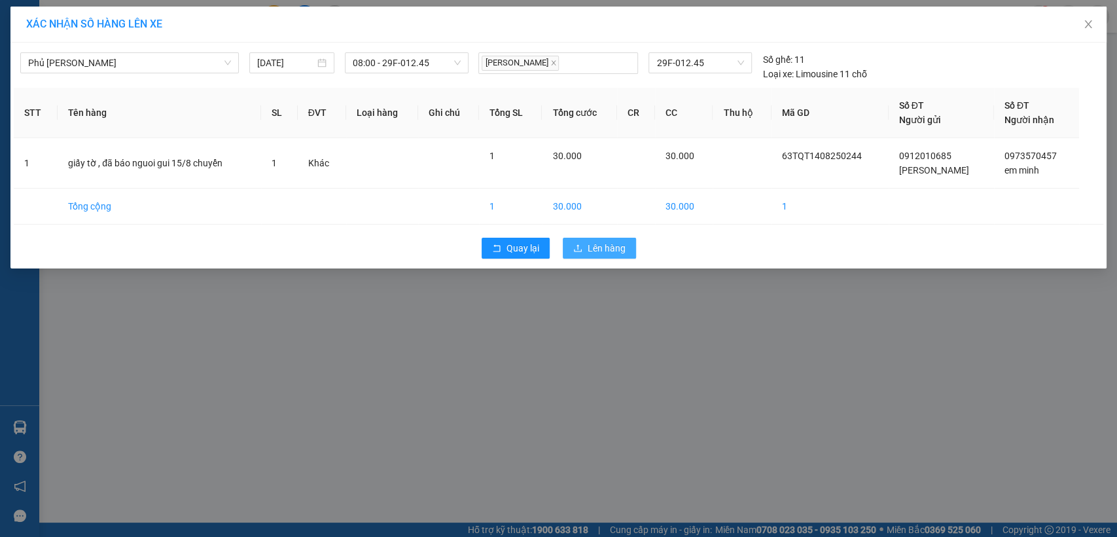
click at [607, 249] on span "Lên hàng" at bounding box center [607, 248] width 38 height 14
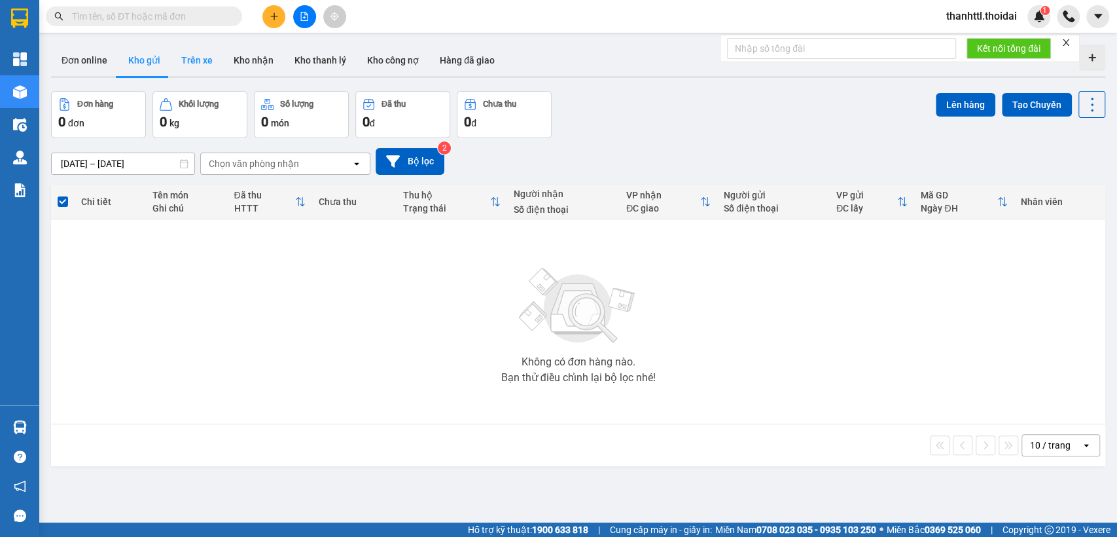
click at [202, 59] on button "Trên xe" at bounding box center [197, 59] width 52 height 31
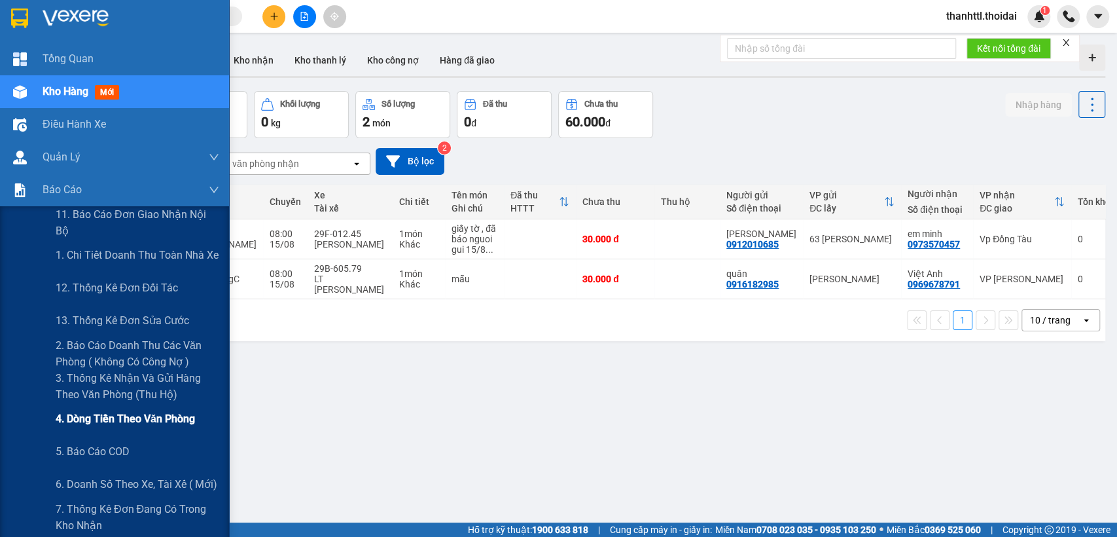
click at [111, 415] on span "4. Dòng tiền theo văn phòng" at bounding box center [125, 418] width 139 height 16
